Goal: Task Accomplishment & Management: Use online tool/utility

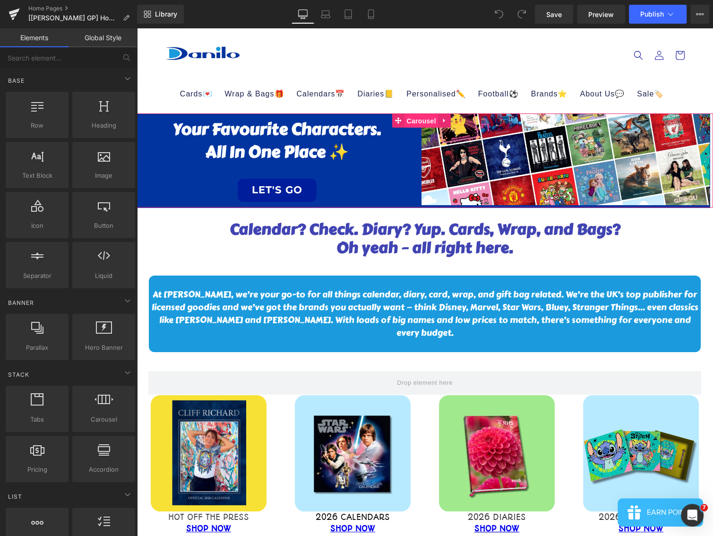
click at [413, 121] on span "Carousel" at bounding box center [421, 121] width 34 height 14
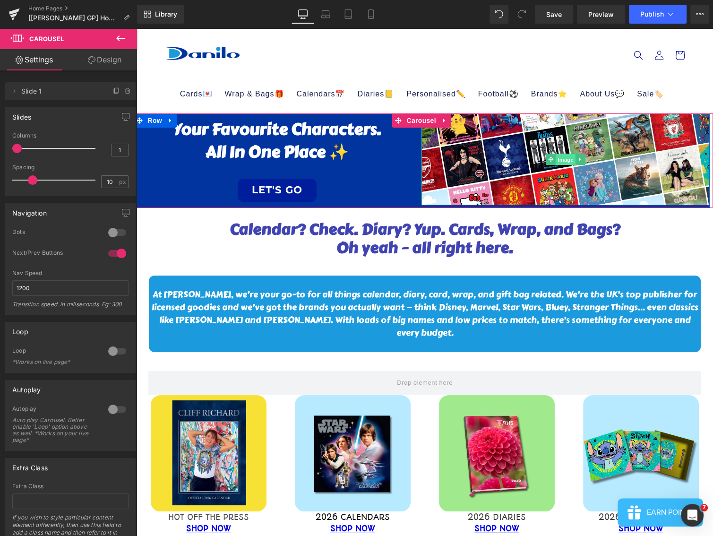
click at [563, 161] on span "Image" at bounding box center [566, 159] width 20 height 11
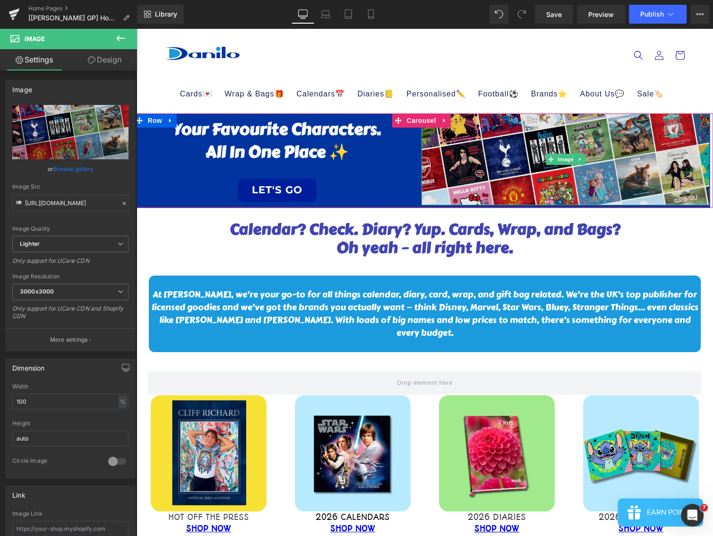
click at [443, 188] on img at bounding box center [565, 159] width 288 height 92
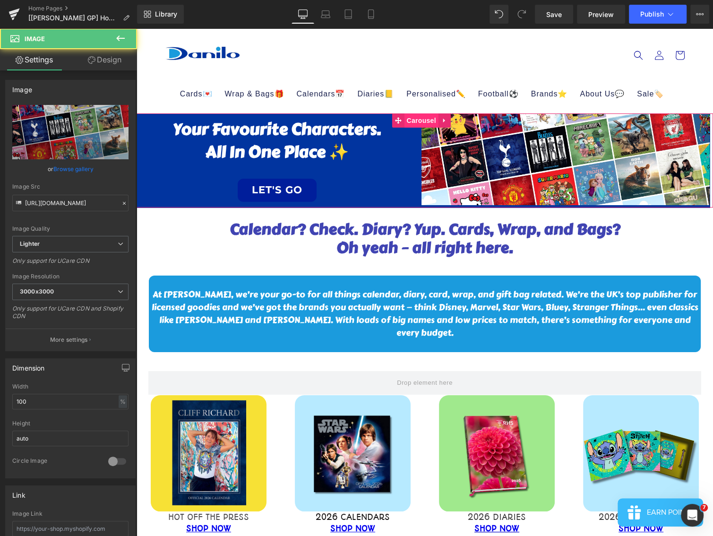
click at [417, 117] on span "Carousel" at bounding box center [421, 120] width 34 height 14
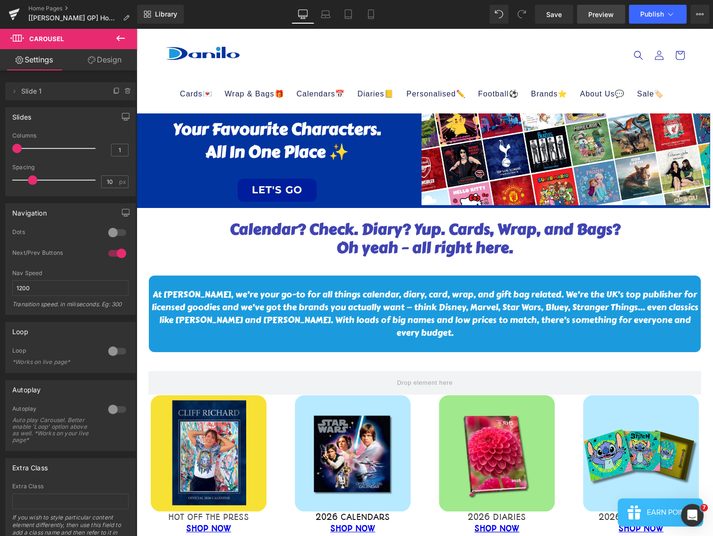
click at [593, 13] on span "Preview" at bounding box center [601, 14] width 26 height 10
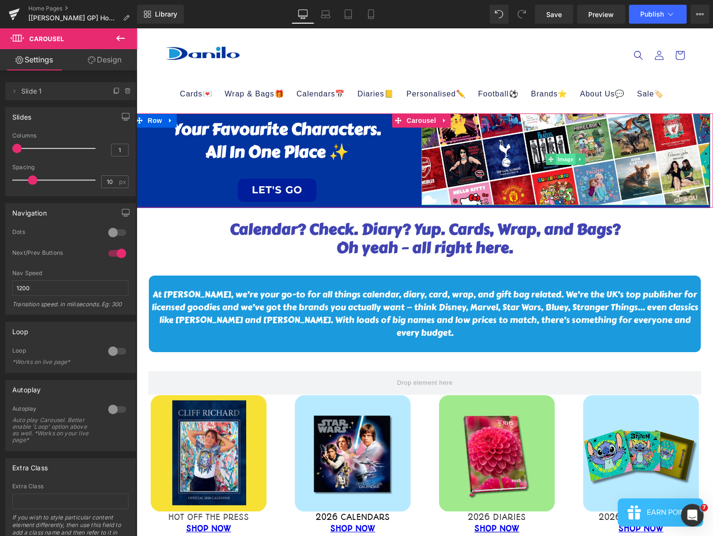
click at [563, 155] on span "Image" at bounding box center [566, 159] width 20 height 11
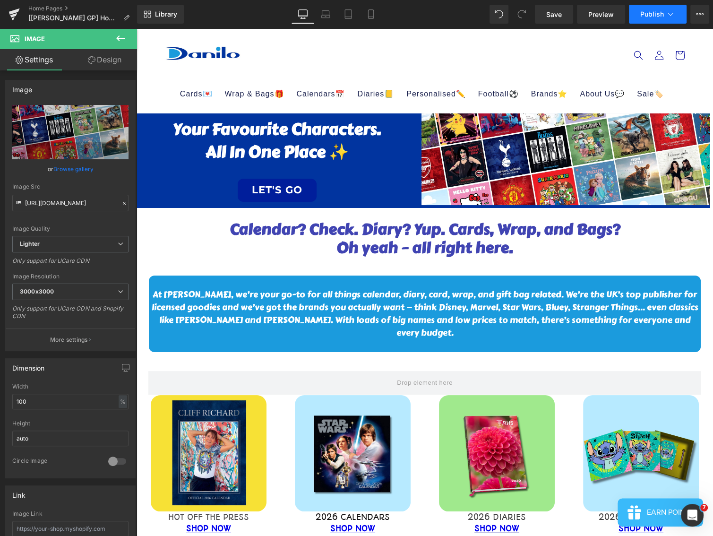
click at [647, 14] on span "Publish" at bounding box center [652, 14] width 24 height 8
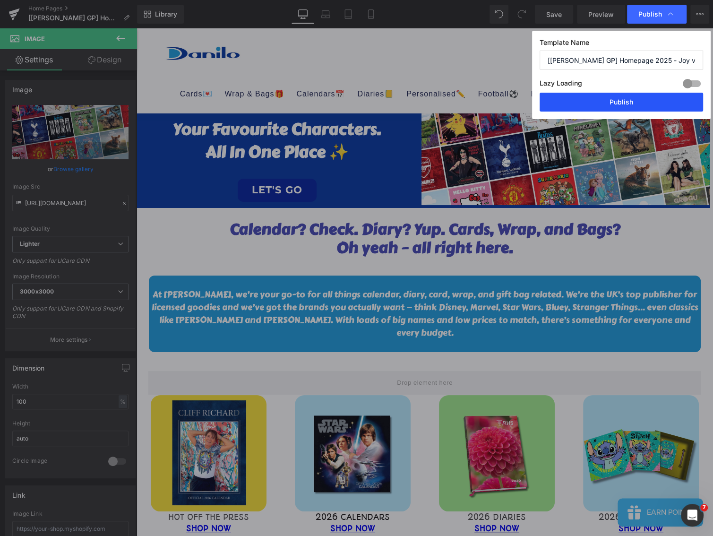
click at [608, 100] on button "Publish" at bounding box center [621, 102] width 163 height 19
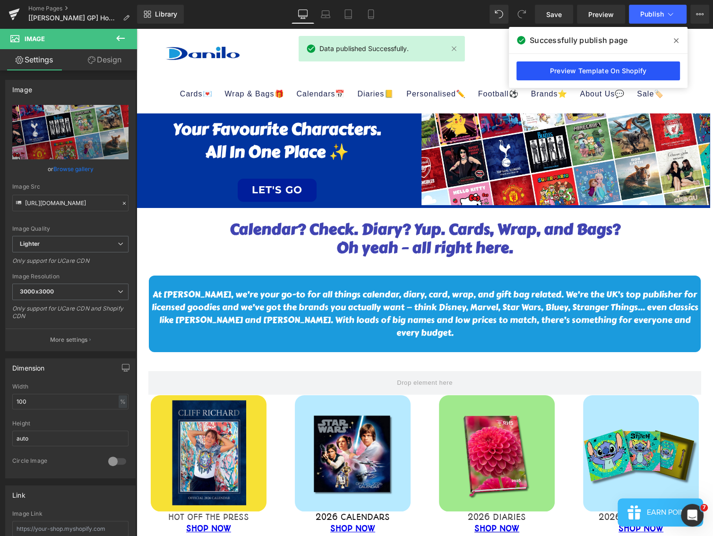
click at [546, 68] on link "Preview Template On Shopify" at bounding box center [597, 70] width 163 height 19
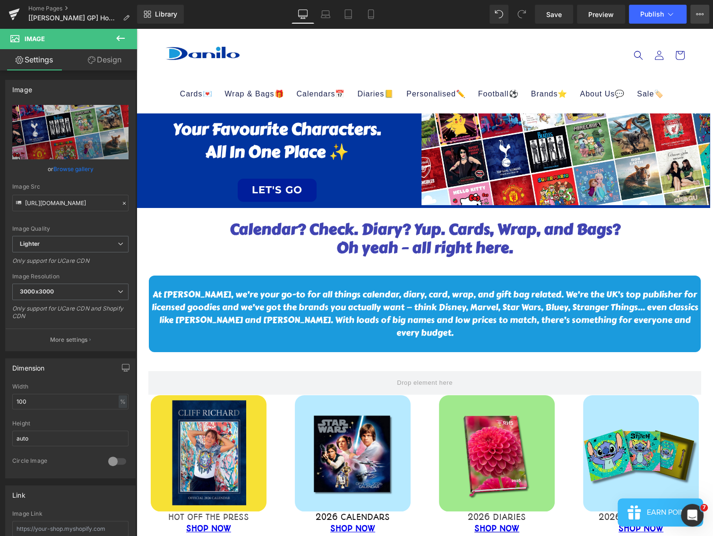
click at [701, 18] on button "View Live Page View with current Template Save Template to Library Schedule Pub…" at bounding box center [699, 14] width 19 height 19
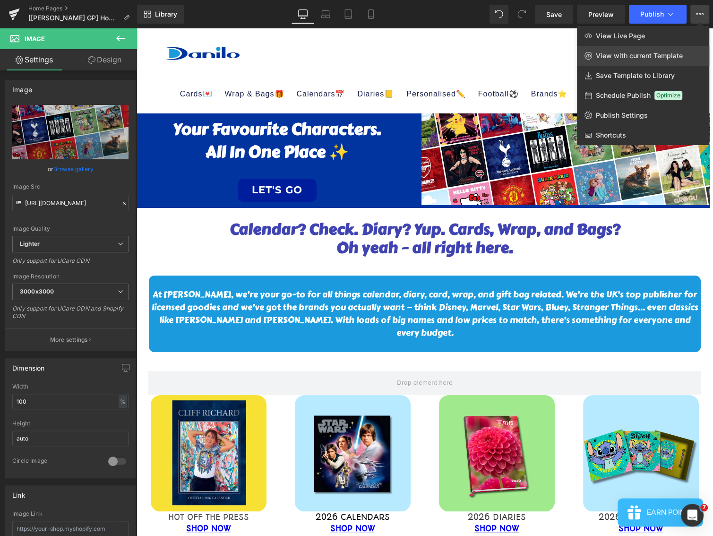
click at [650, 57] on span "View with current Template" at bounding box center [639, 56] width 87 height 9
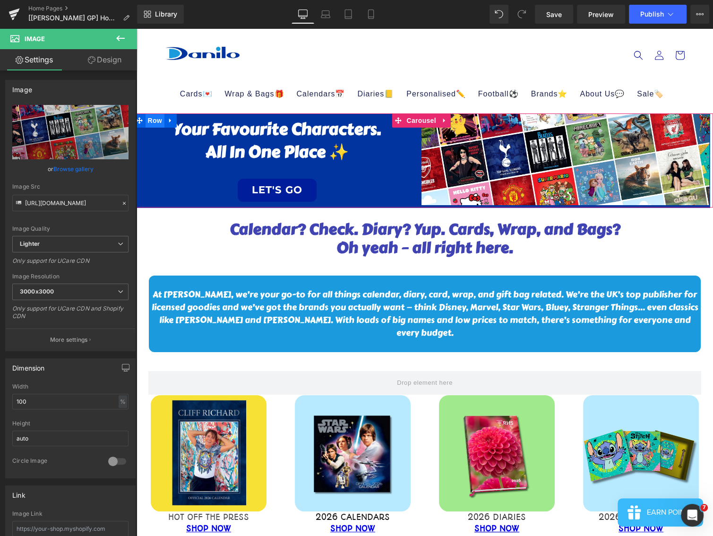
click at [153, 124] on span "Row" at bounding box center [155, 120] width 19 height 14
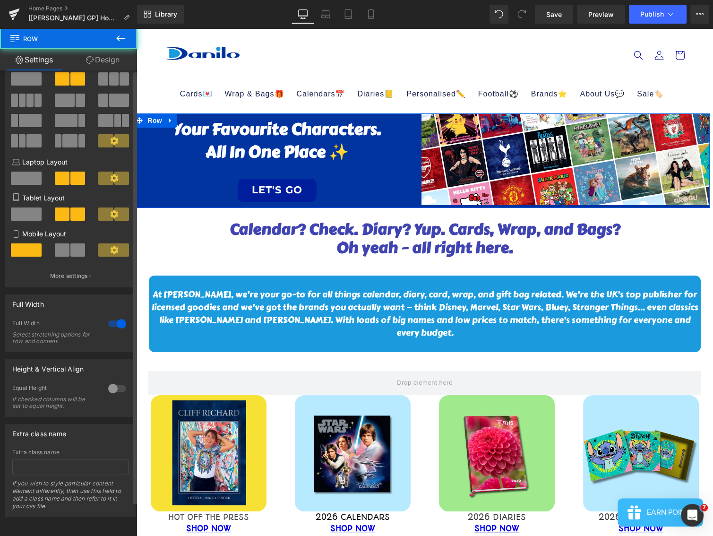
scroll to position [37, 0]
click at [113, 382] on div at bounding box center [117, 388] width 23 height 15
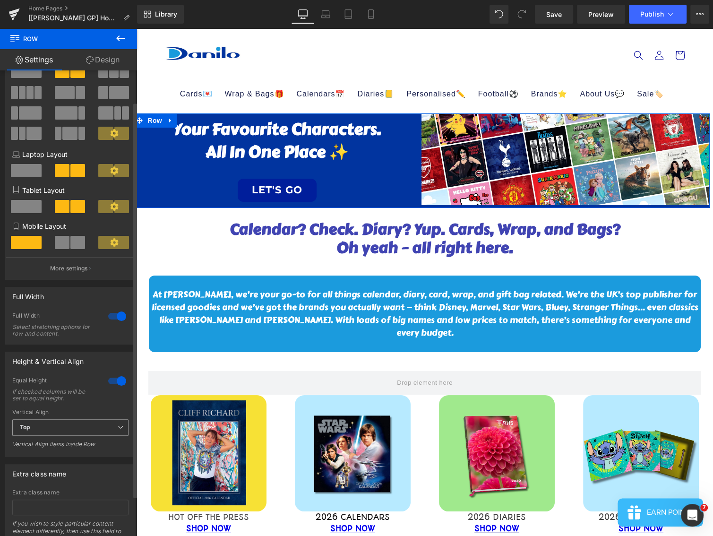
click at [69, 429] on span "Top" at bounding box center [70, 427] width 116 height 17
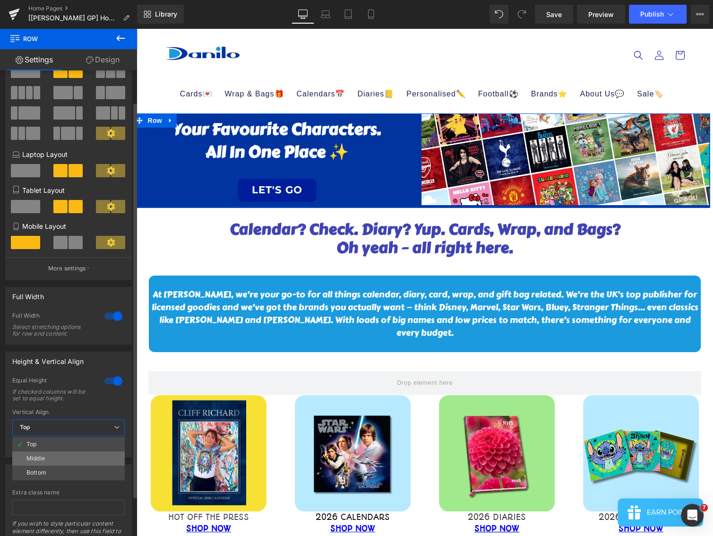
click at [38, 459] on div "Middle" at bounding box center [35, 458] width 18 height 7
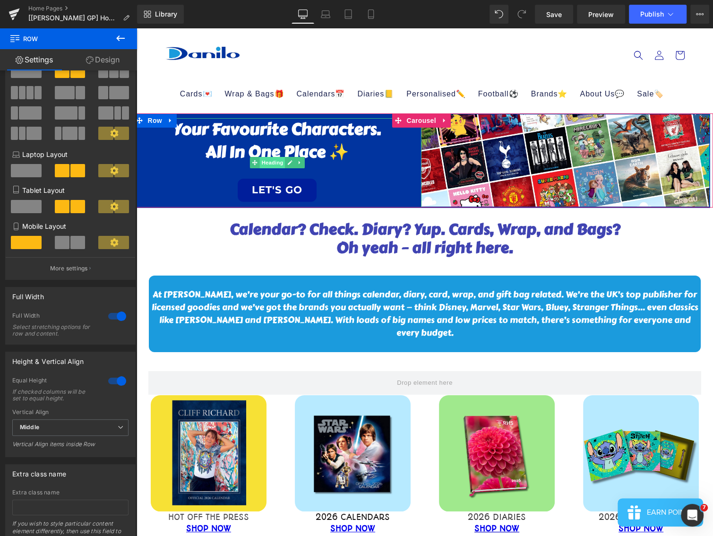
click at [274, 160] on span "Heading" at bounding box center [272, 162] width 26 height 11
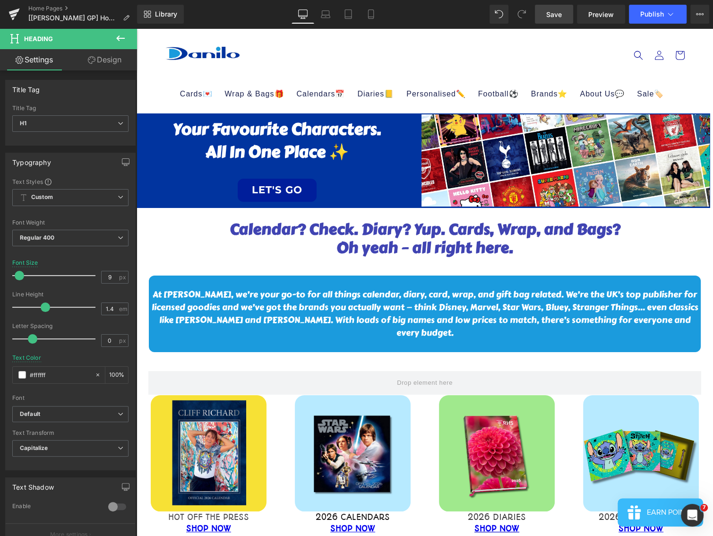
click at [562, 16] on span "Save" at bounding box center [554, 14] width 16 height 10
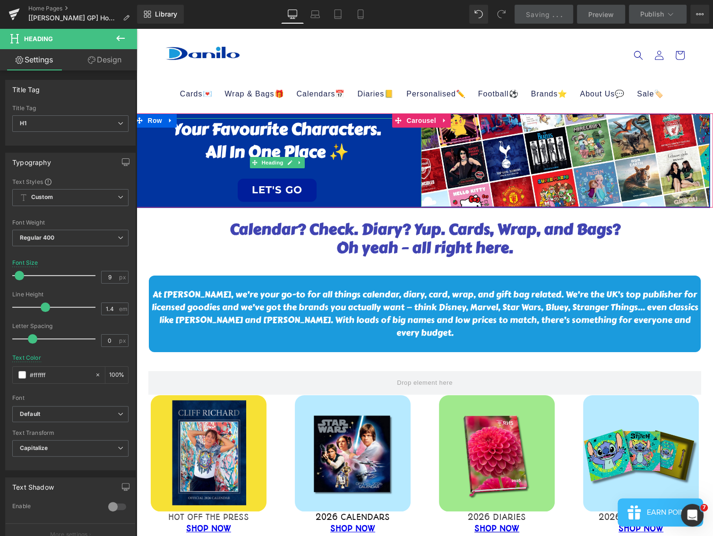
click at [283, 189] on link "LET'S GO" at bounding box center [277, 190] width 79 height 23
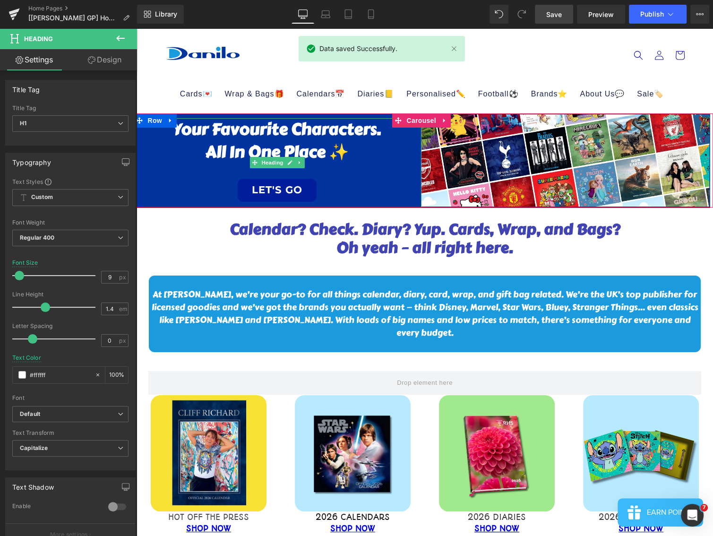
click at [324, 188] on h1 "LET'S GO" at bounding box center [277, 189] width 288 height 25
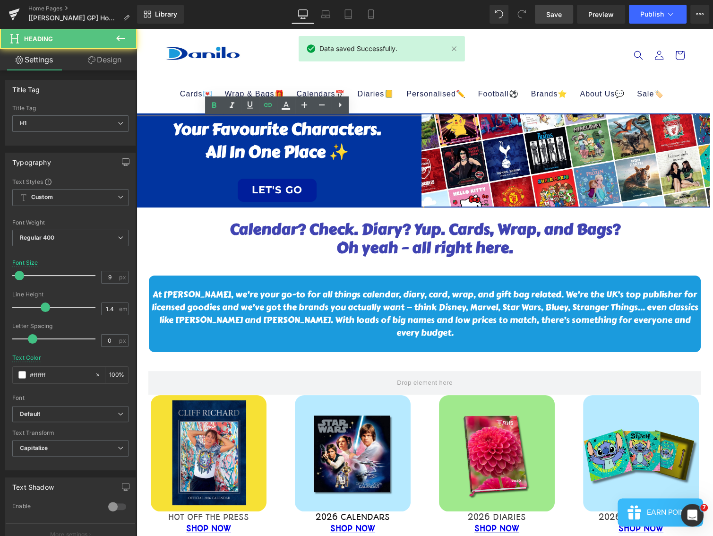
click at [284, 187] on link "LET'S GO" at bounding box center [277, 190] width 79 height 23
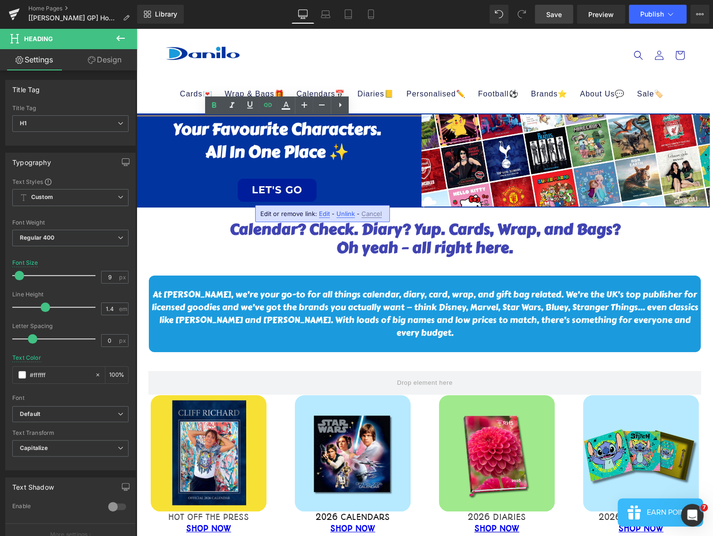
click at [244, 185] on link "LET'S GO" at bounding box center [277, 190] width 79 height 23
click at [198, 189] on h1 "LET'S GO" at bounding box center [277, 189] width 288 height 25
click at [189, 234] on h1 "Calendar? Check. Diary? Yup. Cards, Wrap, and Bags?" at bounding box center [424, 230] width 567 height 18
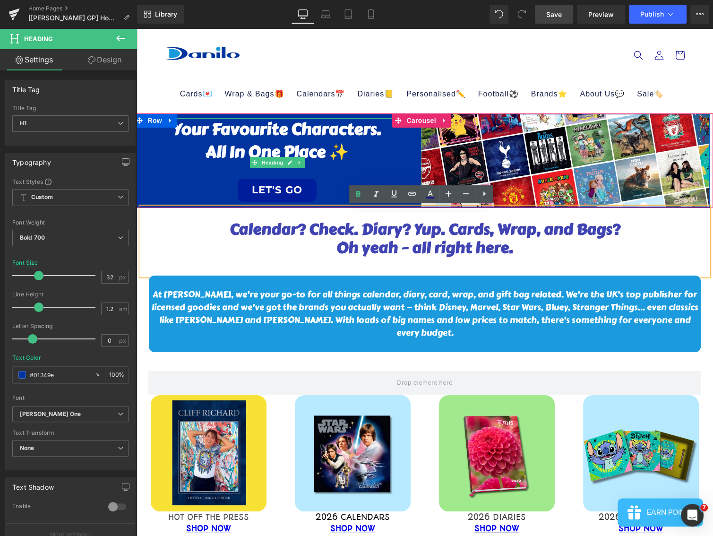
click at [338, 167] on div at bounding box center [277, 170] width 288 height 14
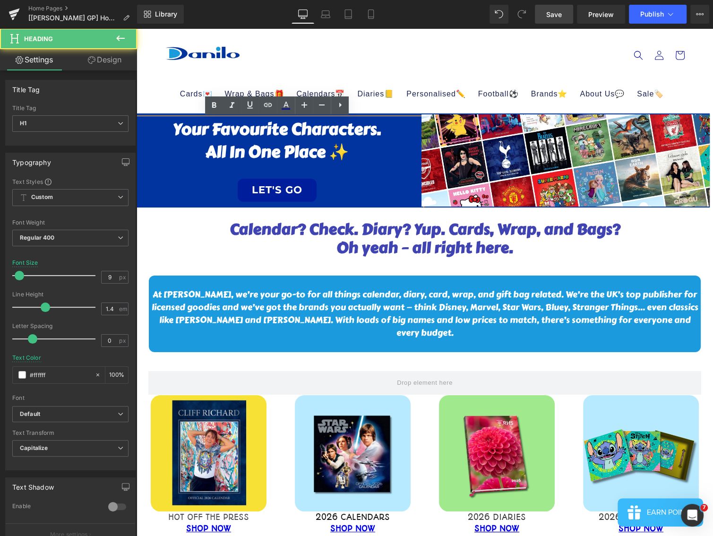
click at [261, 190] on link "LET'S GO" at bounding box center [277, 190] width 79 height 23
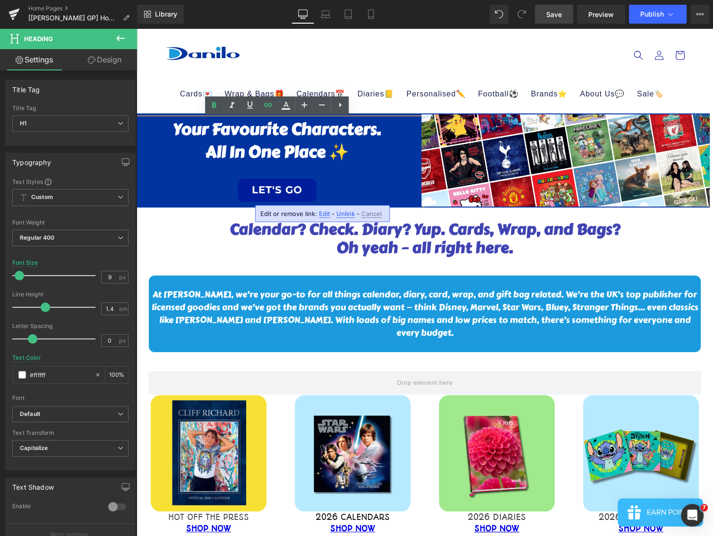
drag, startPoint x: 378, startPoint y: 215, endPoint x: 240, endPoint y: 187, distance: 140.9
click at [378, 215] on span "Cancel" at bounding box center [371, 214] width 20 height 8
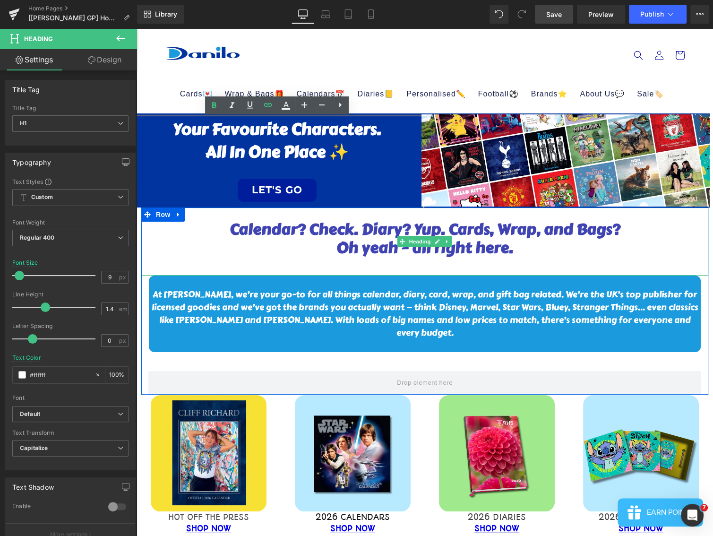
click at [229, 255] on h1 "Oh yeah – all right here." at bounding box center [424, 248] width 567 height 18
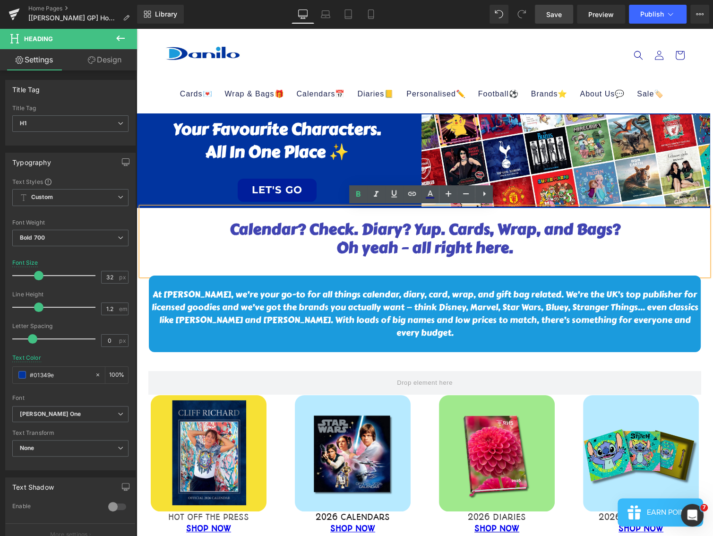
click at [415, 19] on div "Library Desktop Desktop Laptop Tablet Mobile Save Preview Publish Scheduled Vie…" at bounding box center [425, 14] width 576 height 19
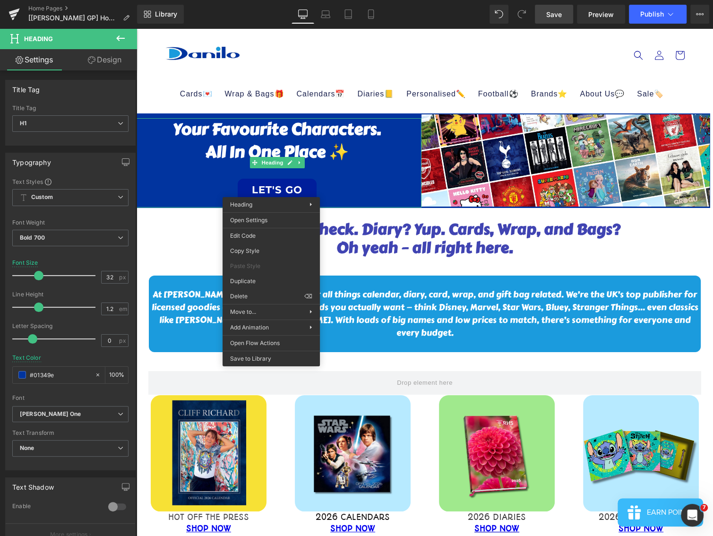
drag, startPoint x: 491, startPoint y: 262, endPoint x: 291, endPoint y: 197, distance: 210.5
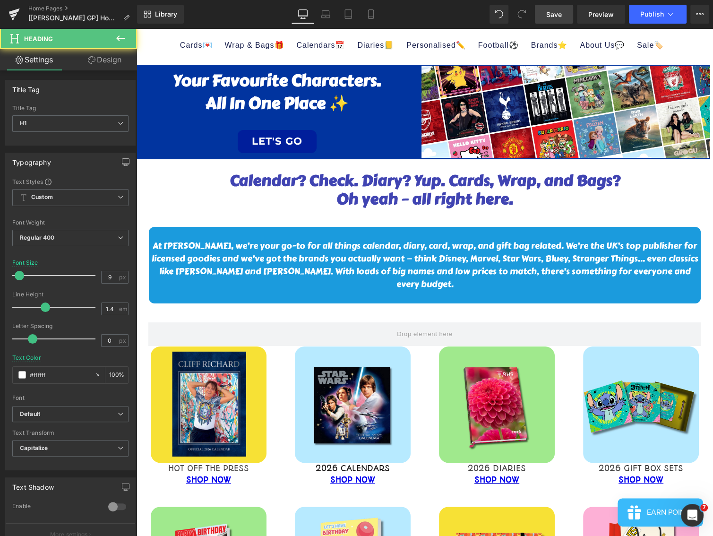
scroll to position [52, 0]
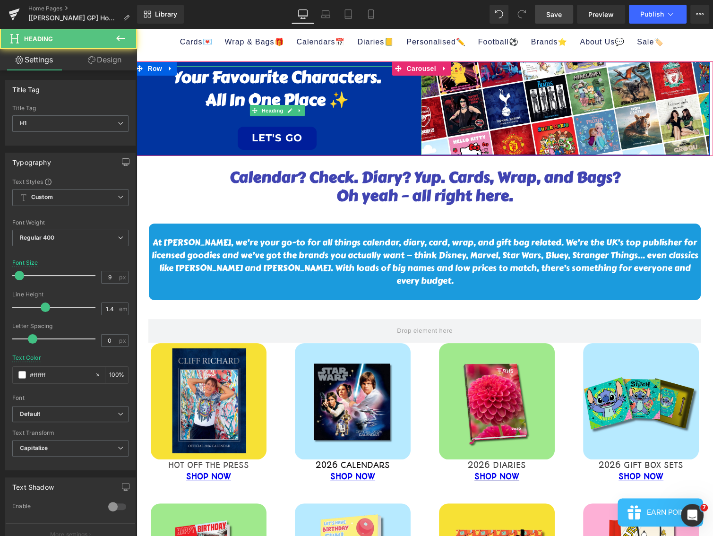
click at [346, 132] on h1 "LET'S GO" at bounding box center [277, 137] width 288 height 25
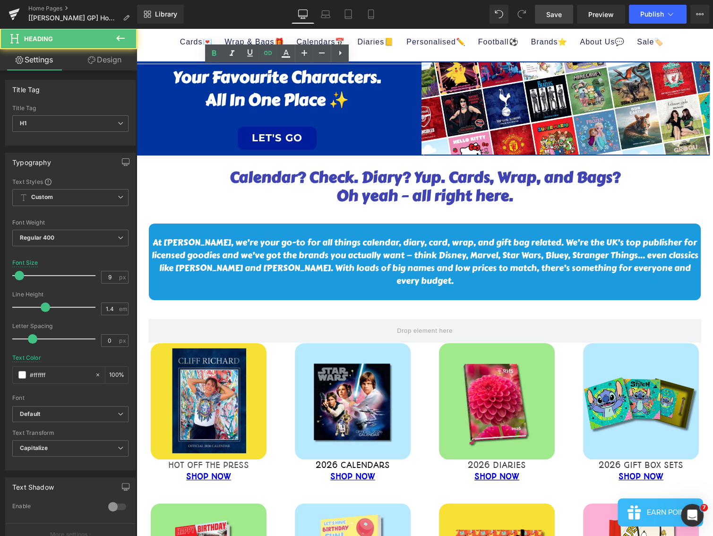
click at [290, 139] on link "LET'S GO" at bounding box center [277, 138] width 79 height 23
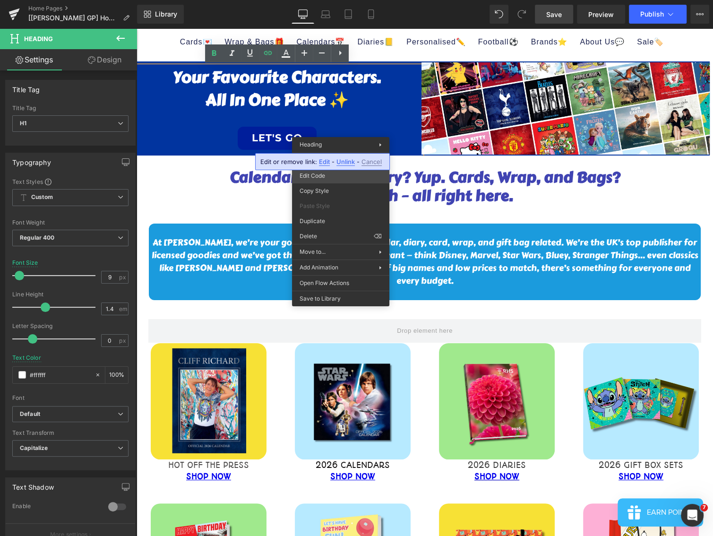
click at [321, 0] on div "Heading You are previewing how the will restyle your page. You can not edit Ele…" at bounding box center [356, 0] width 713 height 0
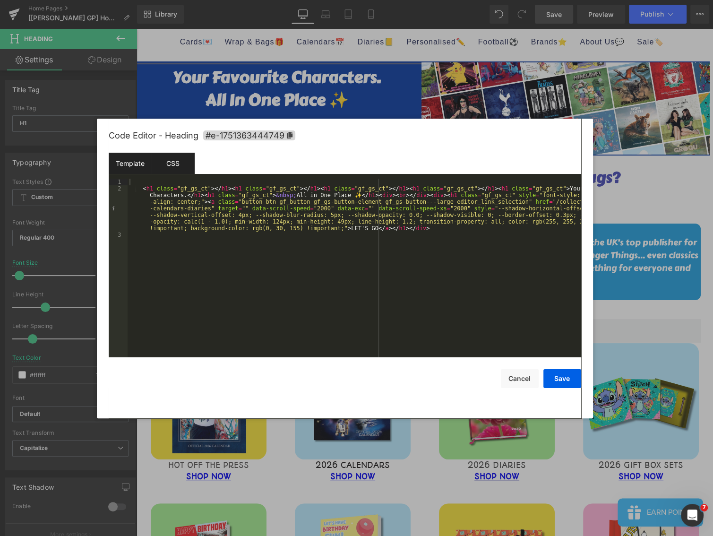
click at [176, 166] on div "CSS" at bounding box center [173, 163] width 43 height 21
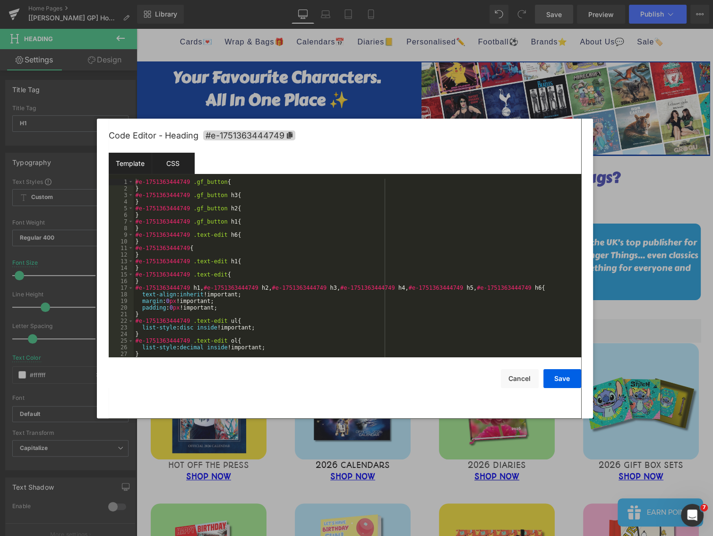
click at [136, 163] on div "Template" at bounding box center [130, 163] width 43 height 21
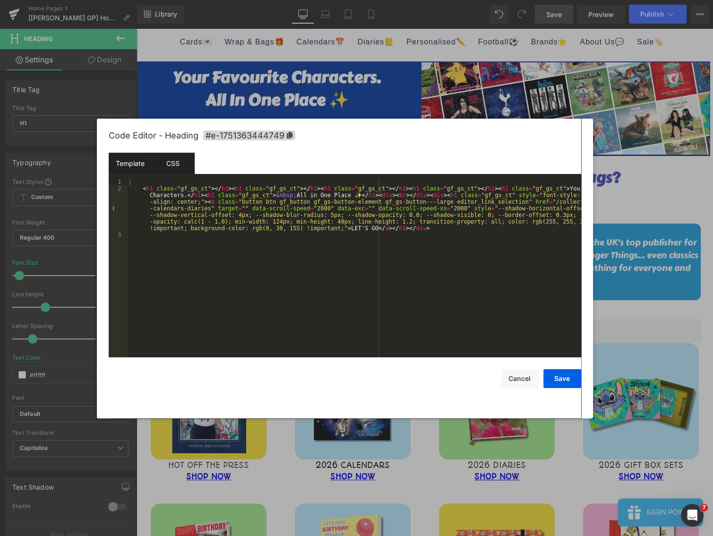
click at [172, 164] on div "CSS" at bounding box center [173, 163] width 43 height 21
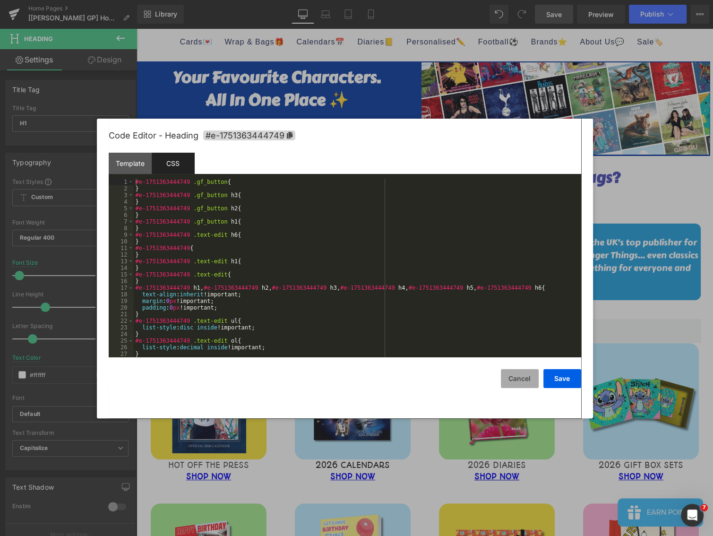
click at [513, 374] on button "Cancel" at bounding box center [520, 378] width 38 height 19
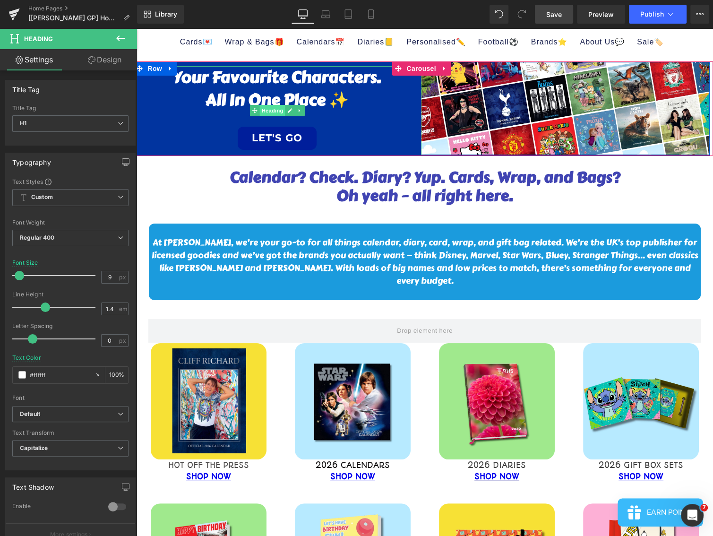
click at [270, 109] on span "Heading" at bounding box center [272, 110] width 26 height 11
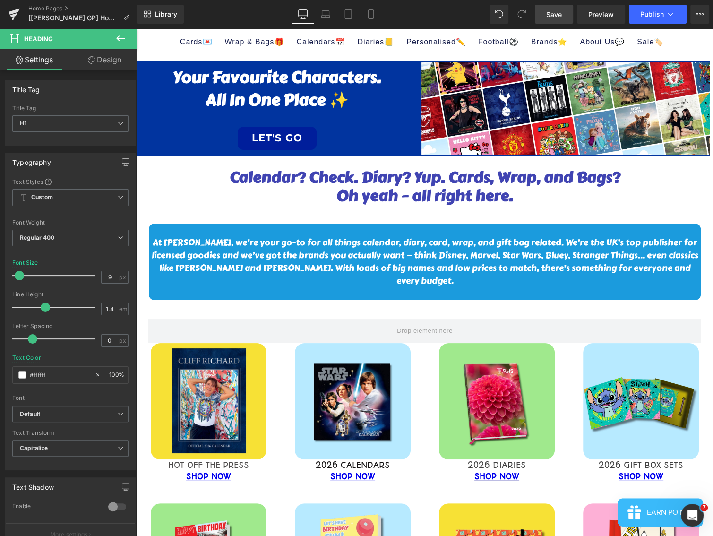
scroll to position [0, 0]
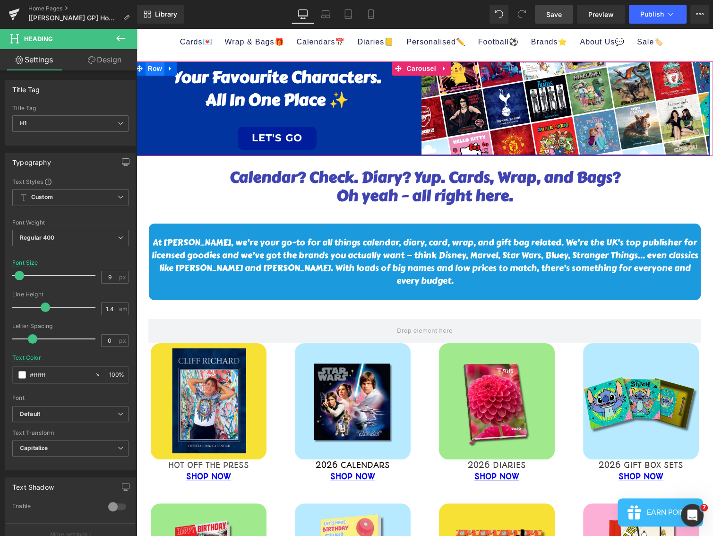
click at [153, 69] on span "Row" at bounding box center [155, 68] width 19 height 14
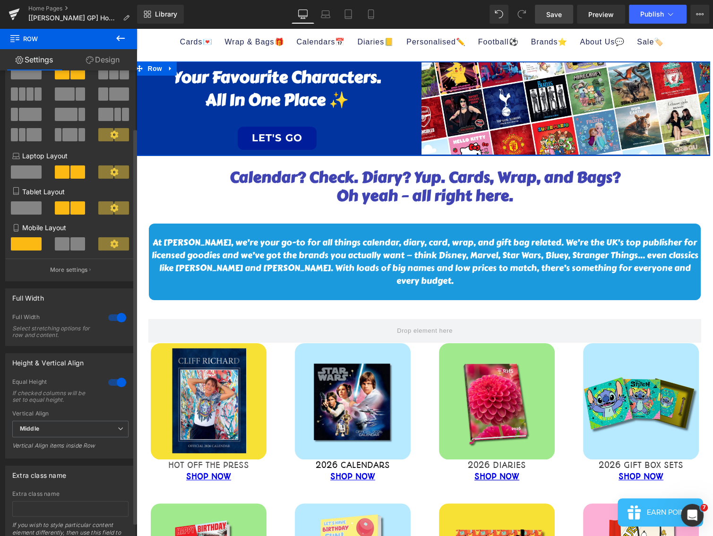
scroll to position [84, 0]
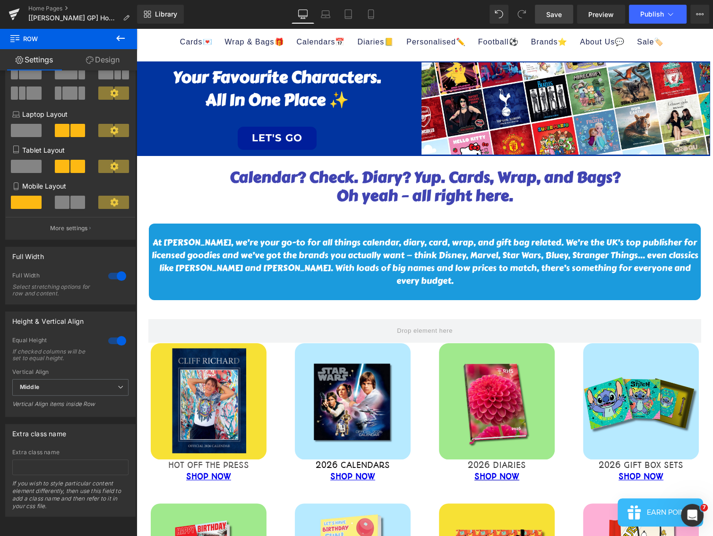
click at [562, 18] on span "Save" at bounding box center [554, 14] width 16 height 10
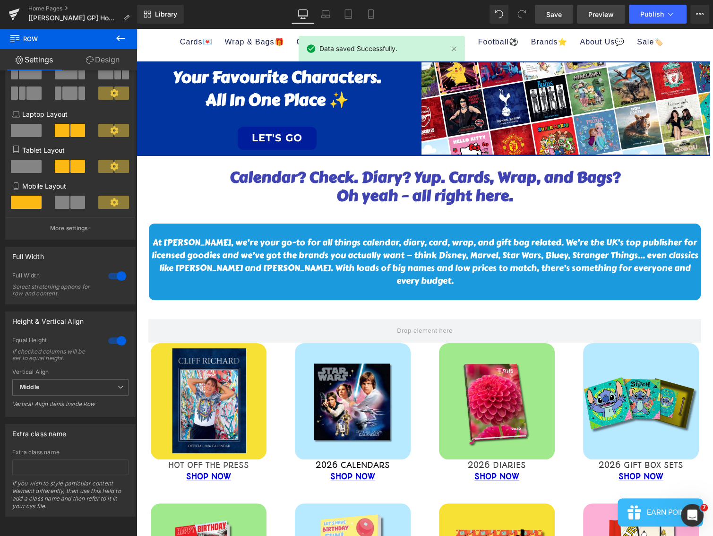
click at [605, 14] on span "Preview" at bounding box center [601, 14] width 26 height 10
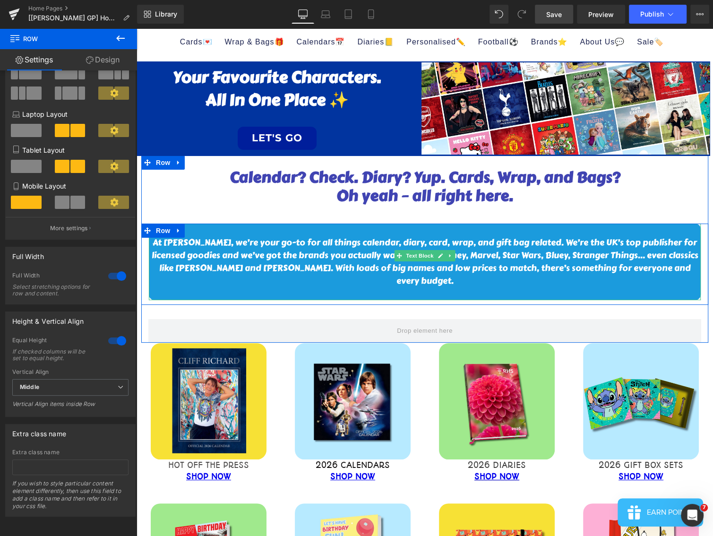
click at [230, 235] on p at bounding box center [425, 230] width 552 height 13
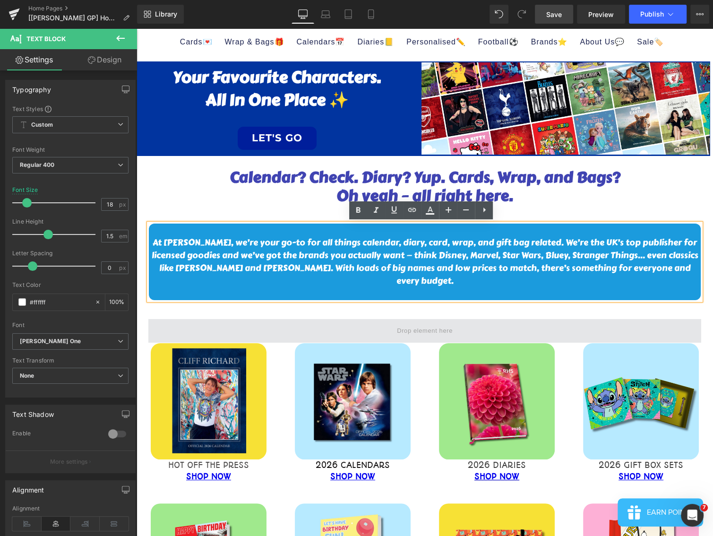
drag, startPoint x: 186, startPoint y: 206, endPoint x: 171, endPoint y: 308, distance: 103.2
click at [186, 205] on div at bounding box center [424, 212] width 567 height 14
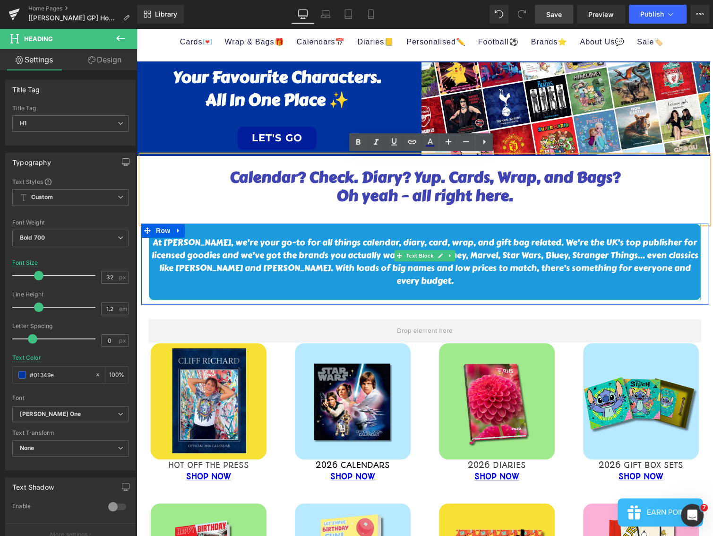
click at [232, 230] on p at bounding box center [425, 230] width 552 height 13
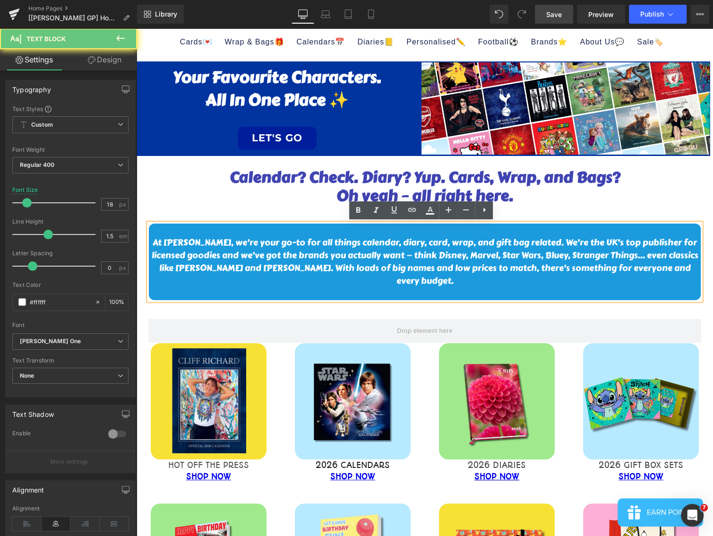
click at [420, 258] on p "At [PERSON_NAME], we’re your go-to for all things calendar, diary, card, wrap, …" at bounding box center [425, 261] width 552 height 51
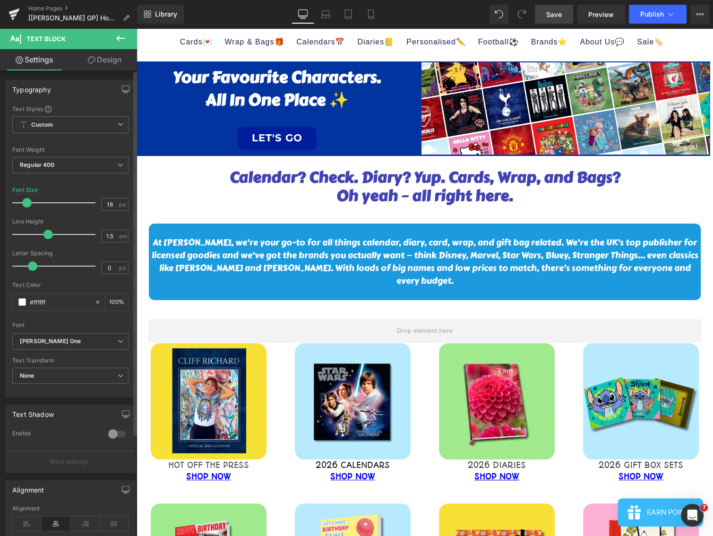
click at [64, 317] on div at bounding box center [70, 319] width 116 height 6
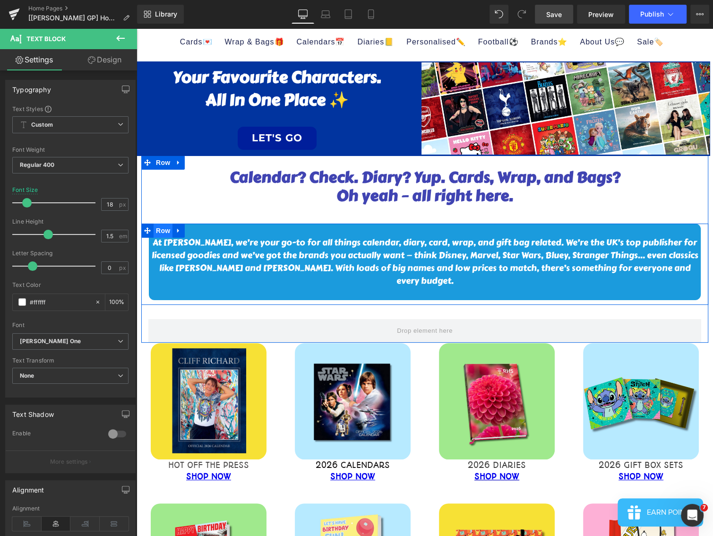
click at [163, 232] on span "Row" at bounding box center [163, 231] width 19 height 14
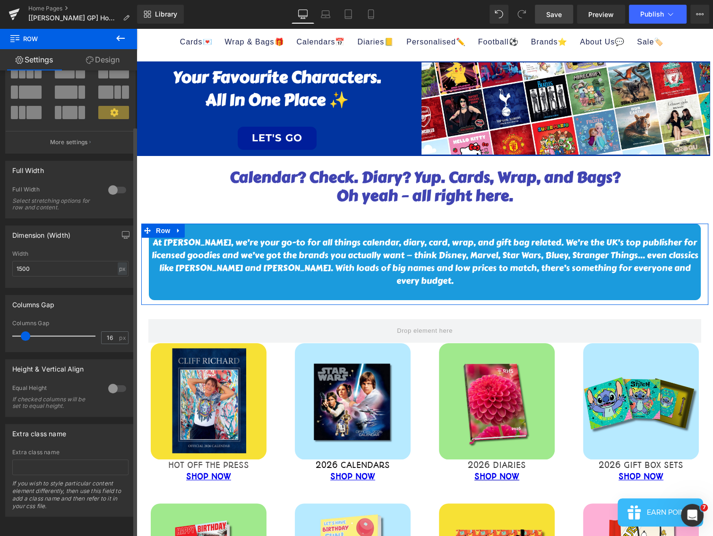
scroll to position [63, 0]
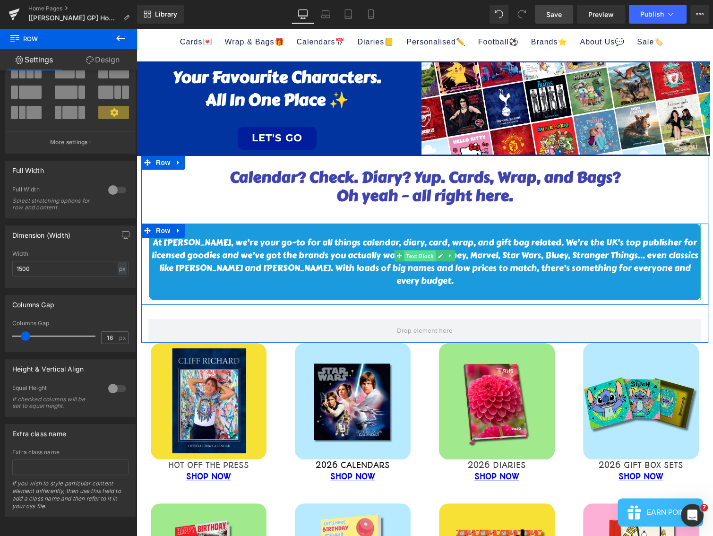
click at [421, 259] on span "Text Block" at bounding box center [419, 255] width 31 height 11
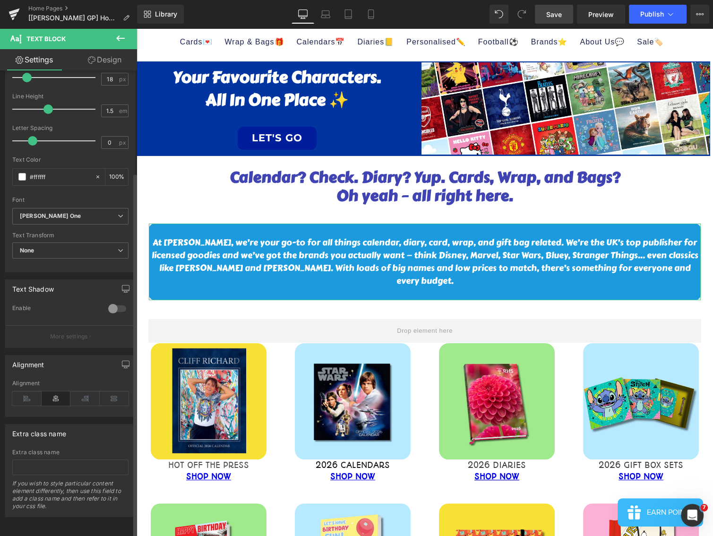
scroll to position [0, 0]
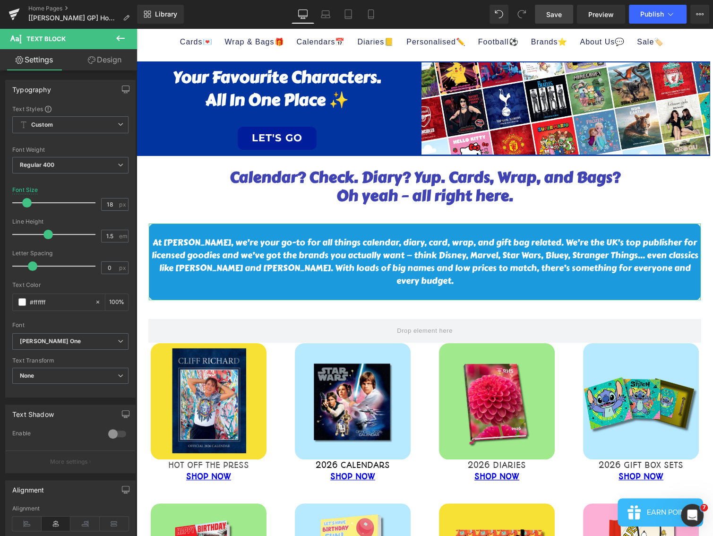
click at [98, 65] on link "Design" at bounding box center [104, 59] width 69 height 21
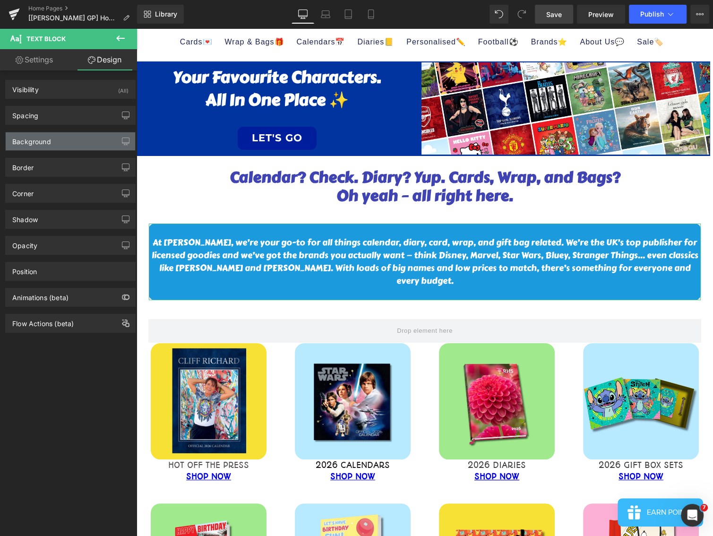
click at [48, 144] on div "Background" at bounding box center [31, 138] width 39 height 13
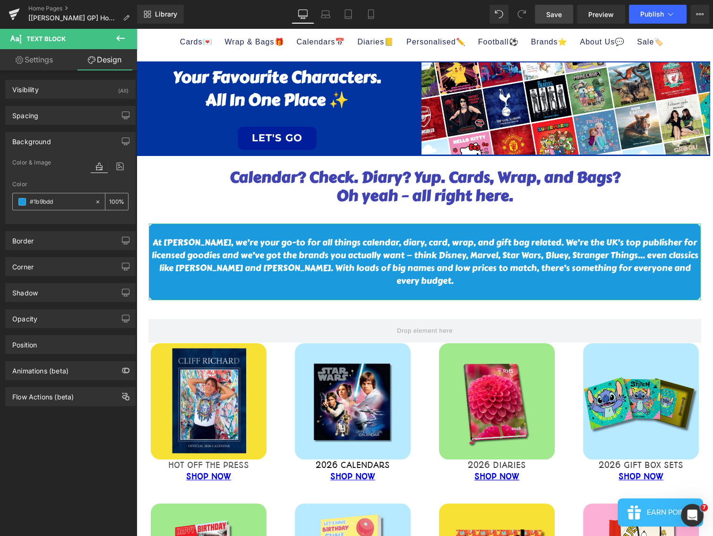
click at [64, 201] on input "#1b9bdd" at bounding box center [60, 202] width 60 height 10
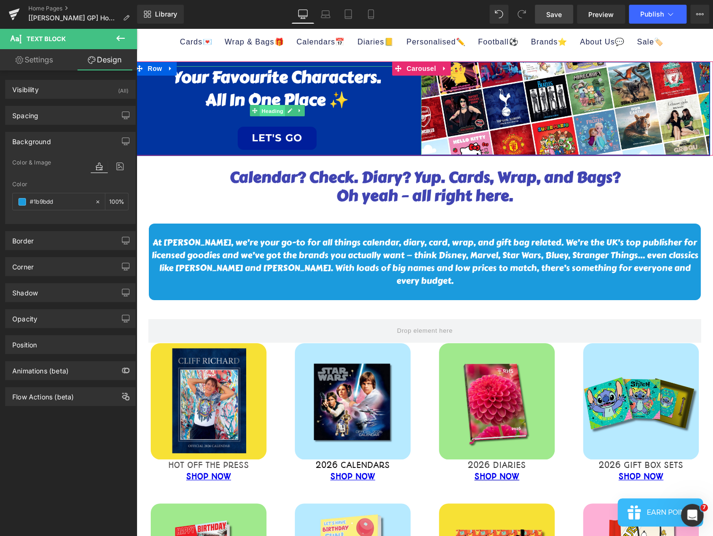
click at [275, 113] on span "Heading" at bounding box center [272, 110] width 26 height 11
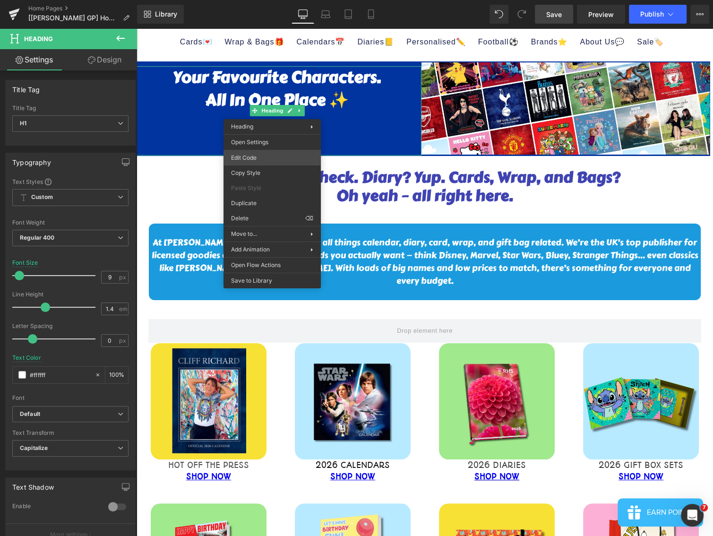
click at [257, 0] on div "Heading You are previewing how the will restyle your page. You can not edit Ele…" at bounding box center [356, 0] width 713 height 0
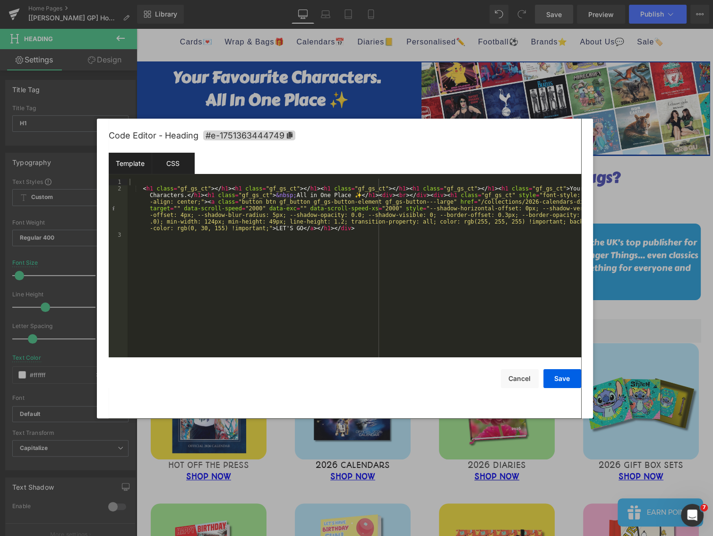
click at [181, 164] on div "CSS" at bounding box center [173, 163] width 43 height 21
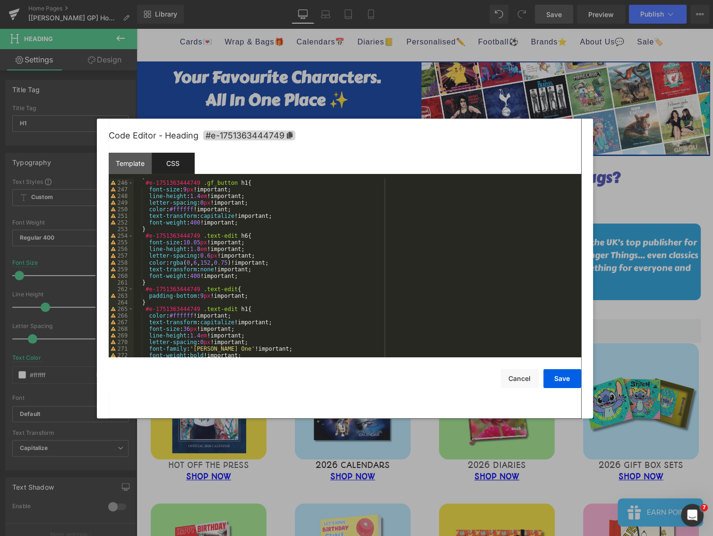
scroll to position [1644, 0]
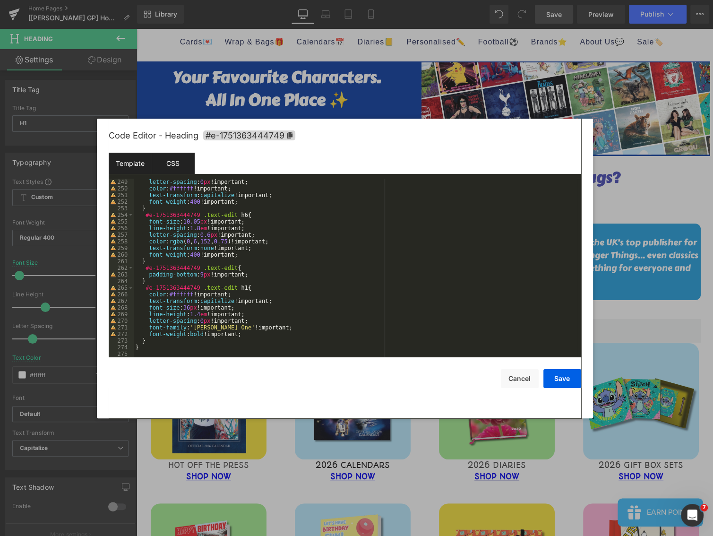
drag, startPoint x: 125, startPoint y: 167, endPoint x: 129, endPoint y: 168, distance: 4.7
click at [126, 167] on div "Template" at bounding box center [130, 163] width 43 height 21
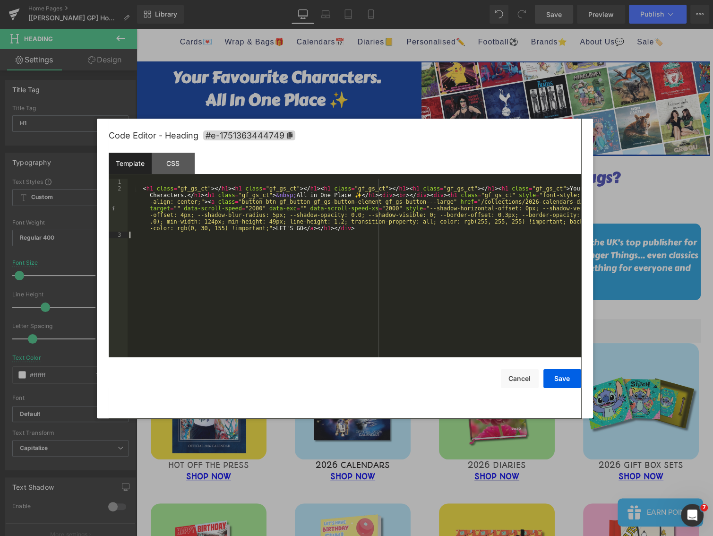
click at [287, 248] on div "< h1 class = "gf_gs_ct" > </ h1 > < h1 class = "gf_gs_ct" > </ h1 > < h1 class …" at bounding box center [355, 275] width 454 height 192
click at [202, 203] on div "< h1 class = "gf_gs_ct" > </ h1 > < h1 class = "gf_gs_ct" > </ h1 > < h1 class …" at bounding box center [355, 275] width 454 height 192
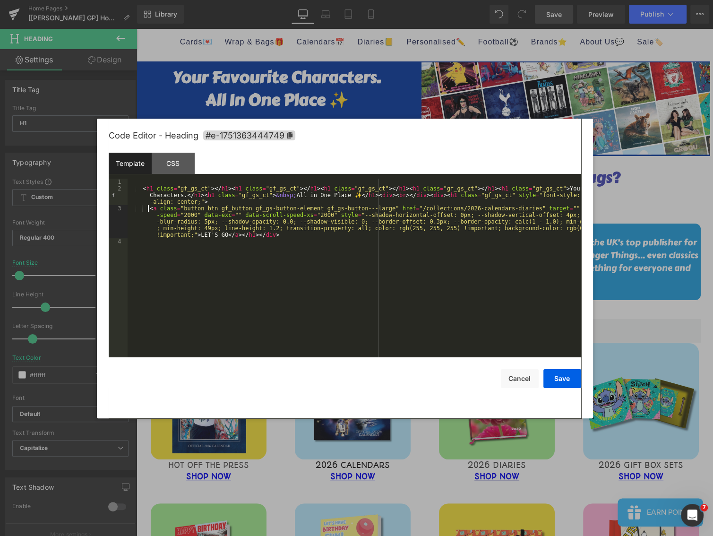
click at [233, 236] on div "< h1 class = "gf_gs_ct" > </ h1 > < h1 class = "gf_gs_ct" > </ h1 > < h1 class …" at bounding box center [355, 275] width 454 height 192
click at [527, 229] on div "< h1 class = "gf_gs_ct" > </ h1 > < h1 class = "gf_gs_ct" > </ h1 > < h1 class …" at bounding box center [355, 275] width 454 height 192
click at [568, 377] on button "Save" at bounding box center [562, 378] width 38 height 19
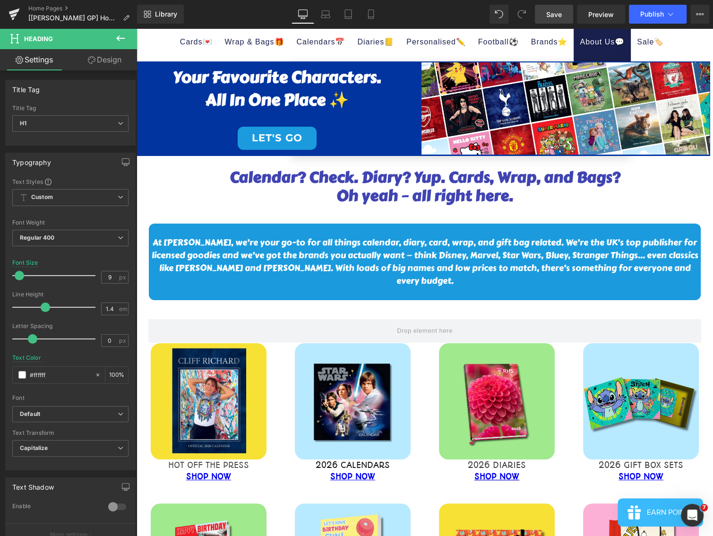
click at [556, 12] on span "Save" at bounding box center [554, 14] width 16 height 10
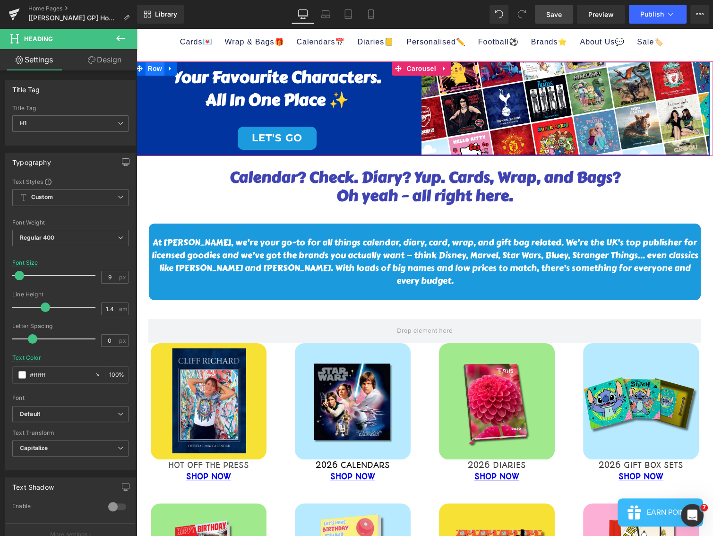
click at [155, 72] on span "Row" at bounding box center [155, 68] width 19 height 14
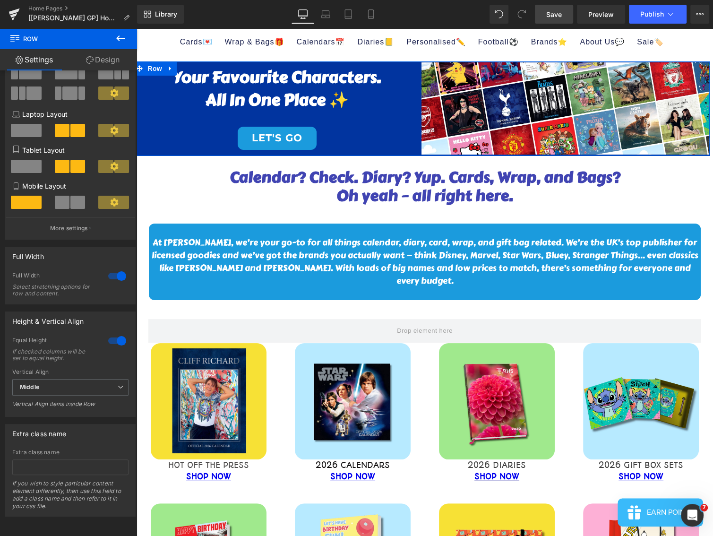
scroll to position [84, 0]
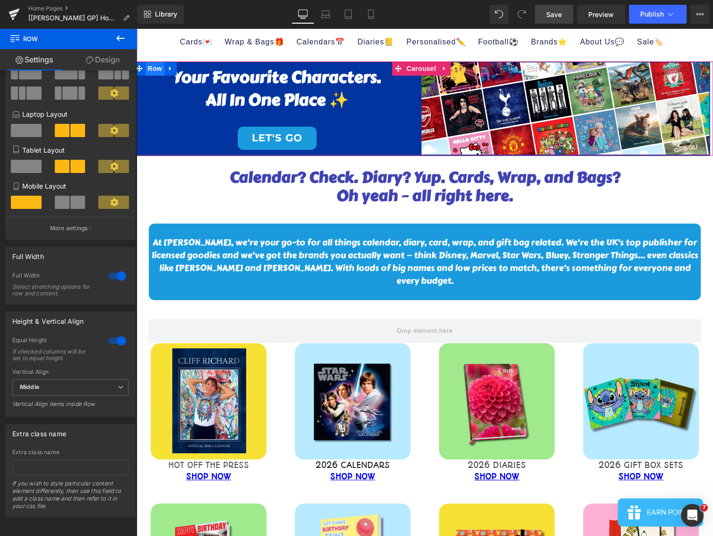
click at [156, 69] on span "Row" at bounding box center [155, 68] width 19 height 14
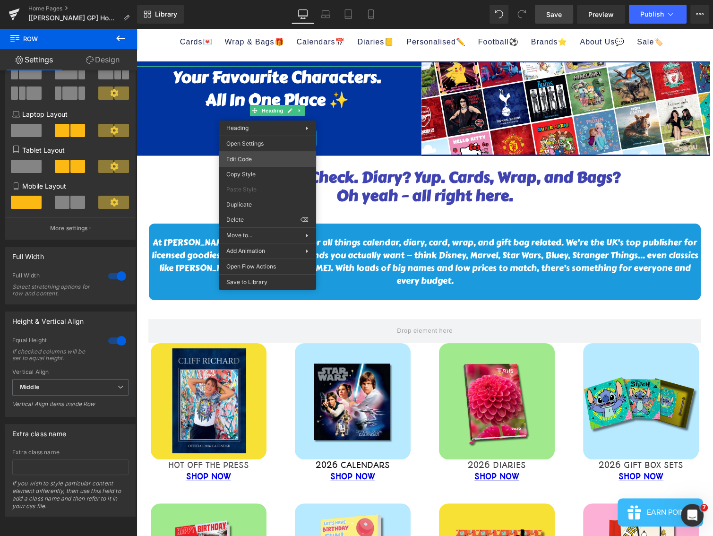
click at [247, 0] on div "Row You are previewing how the will restyle your page. You can not edit Element…" at bounding box center [356, 0] width 713 height 0
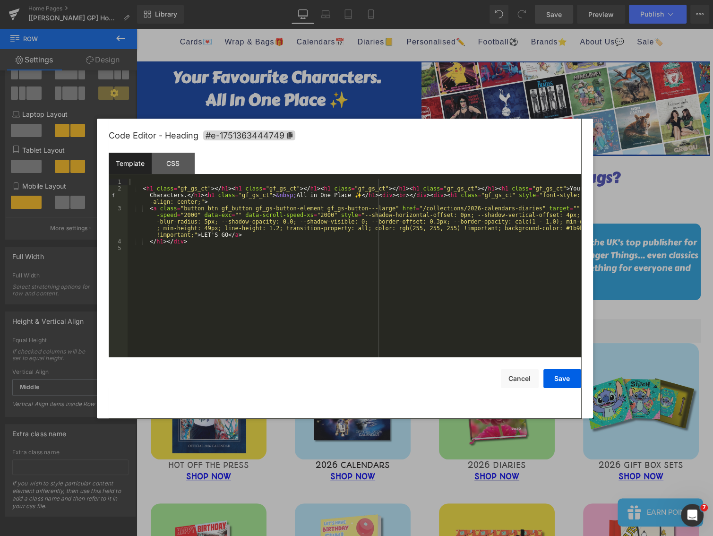
click at [279, 293] on div "< h1 class = "gf_gs_ct" > </ h1 > < h1 class = "gf_gs_ct" > </ h1 > < h1 class …" at bounding box center [355, 275] width 454 height 192
